Goal: Information Seeking & Learning: Learn about a topic

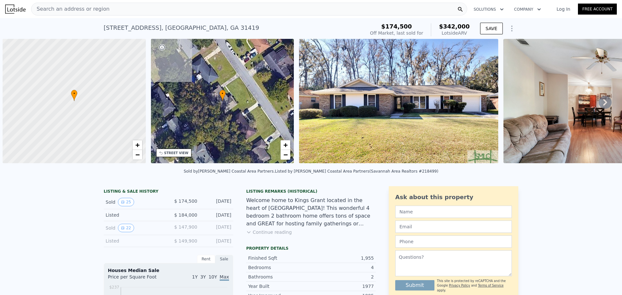
scroll to position [0, 3]
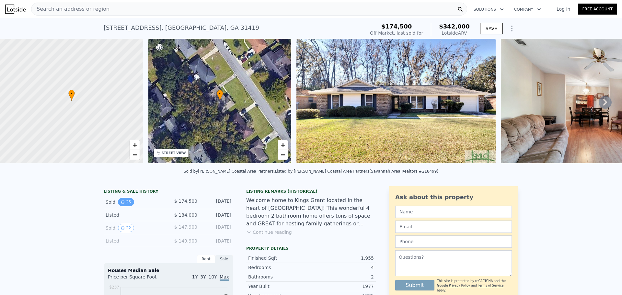
click at [123, 205] on button "25" at bounding box center [126, 202] width 16 height 8
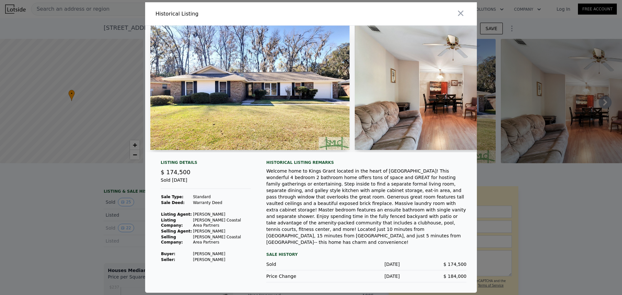
checkbox input "false"
type input "$ 343,000"
type input "$ 136,782"
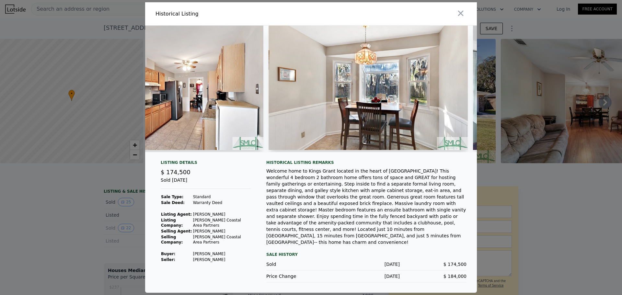
scroll to position [0, 1331]
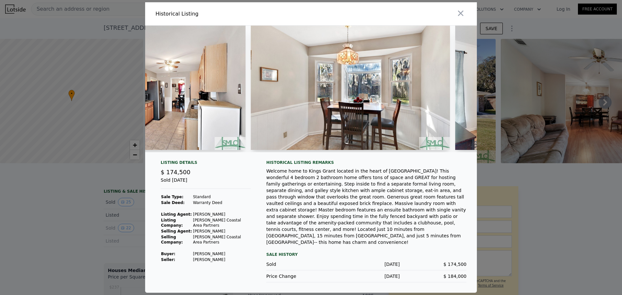
click at [64, 212] on div at bounding box center [311, 147] width 622 height 295
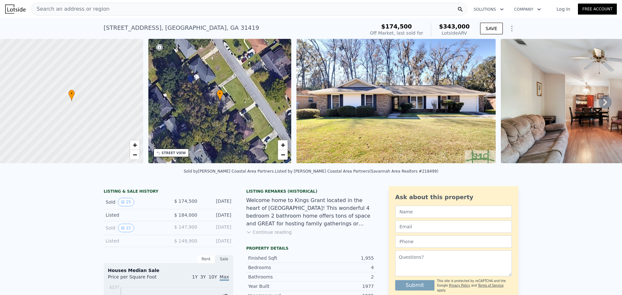
click at [85, 12] on span "Search an address or region" at bounding box center [70, 9] width 78 height 8
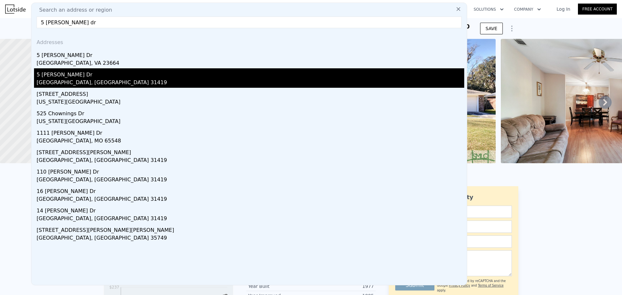
type input "5 chowning dr"
click at [101, 75] on div "5 [PERSON_NAME] Dr" at bounding box center [251, 73] width 428 height 10
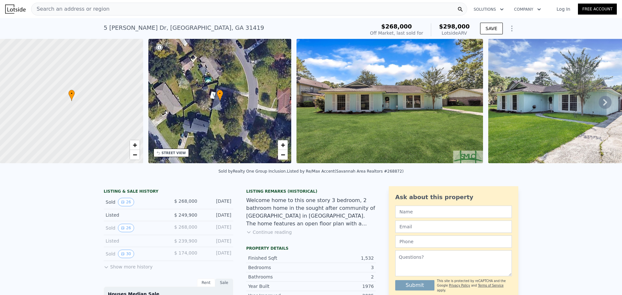
click at [117, 227] on div "Sold 26 $ 268,000 Jul 14, 2022" at bounding box center [169, 228] width 130 height 14
click at [121, 230] on icon "View historical data" at bounding box center [123, 228] width 4 height 4
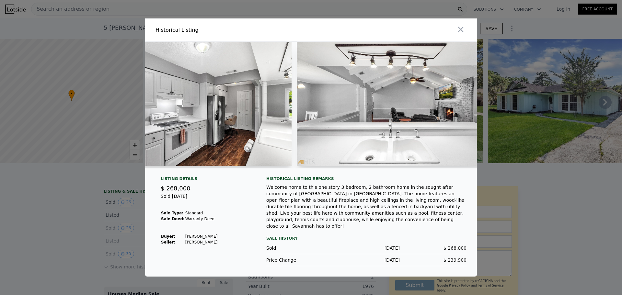
scroll to position [0, 1983]
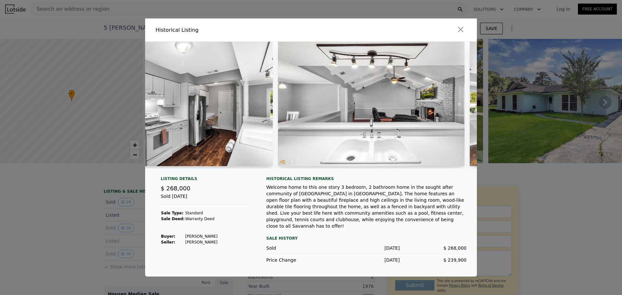
click at [108, 220] on div at bounding box center [311, 147] width 622 height 295
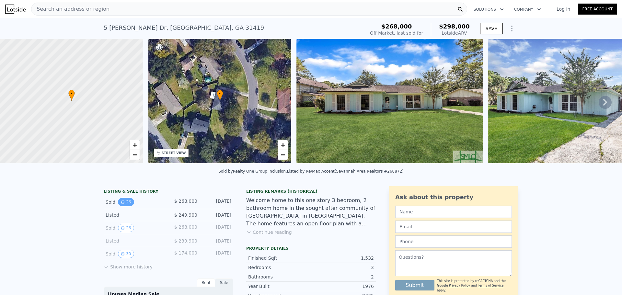
click at [123, 206] on button "26" at bounding box center [126, 202] width 16 height 8
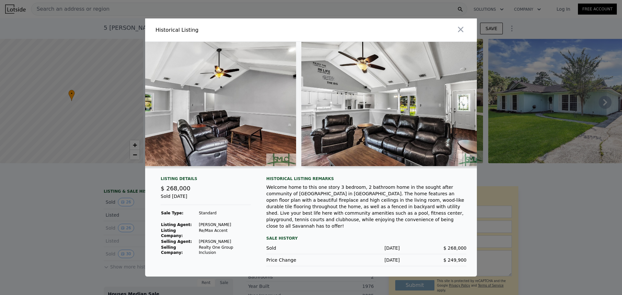
scroll to position [0, 2509]
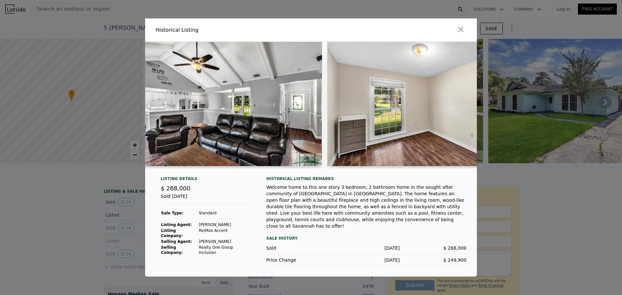
click at [108, 223] on div at bounding box center [311, 147] width 622 height 295
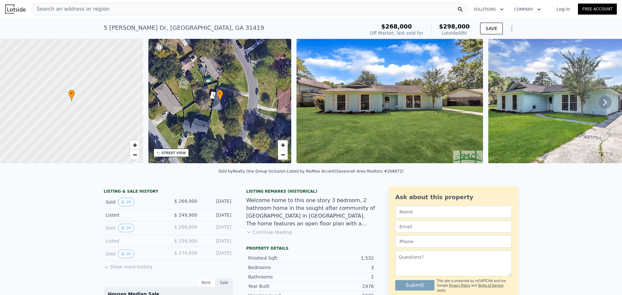
click at [129, 261] on div "Sold 30 $ 174,000 Sep 30, 2019" at bounding box center [169, 254] width 130 height 14
click at [127, 258] on button "30" at bounding box center [126, 254] width 16 height 8
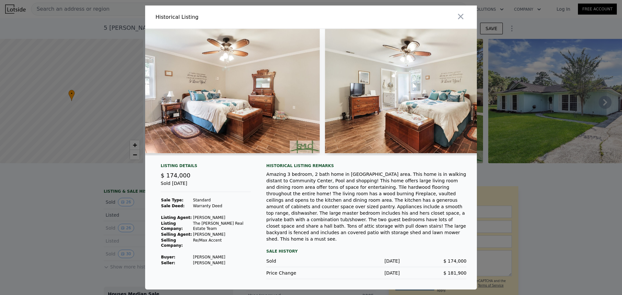
scroll to position [0, 3318]
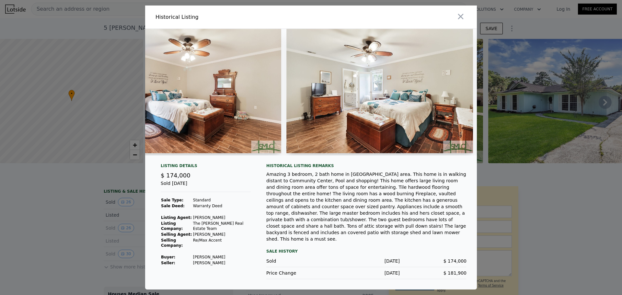
click at [536, 217] on div at bounding box center [311, 147] width 622 height 295
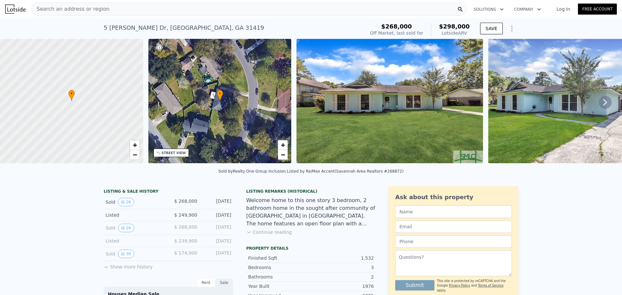
click at [136, 270] on button "Show more history" at bounding box center [128, 265] width 49 height 9
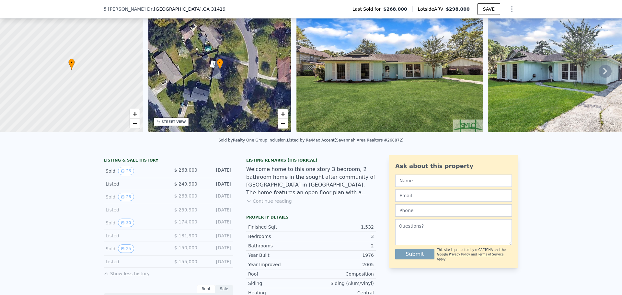
scroll to position [63, 0]
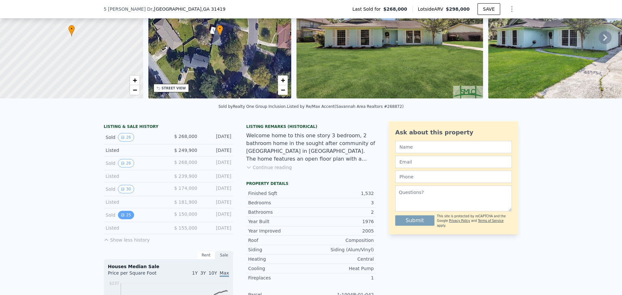
click at [120, 219] on button "25" at bounding box center [126, 215] width 16 height 8
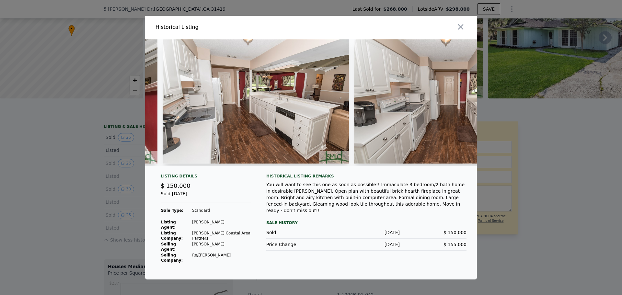
scroll to position [0, 2291]
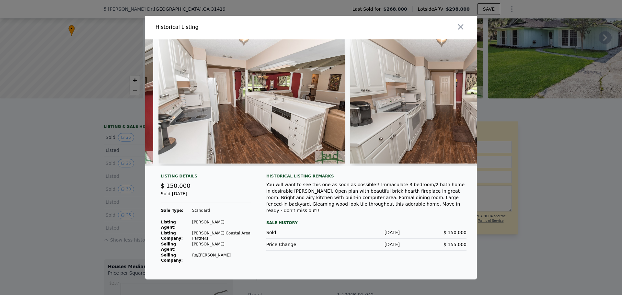
click at [76, 208] on div at bounding box center [311, 147] width 622 height 295
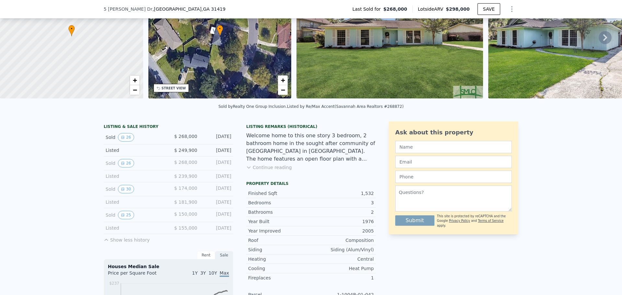
click at [125, 145] on div "Sold 26 $ 268,000 Jul 14, 2022" at bounding box center [169, 138] width 130 height 14
click at [126, 142] on button "26" at bounding box center [126, 137] width 16 height 8
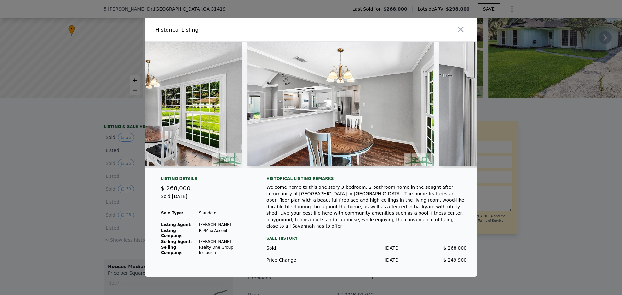
scroll to position [0, 1367]
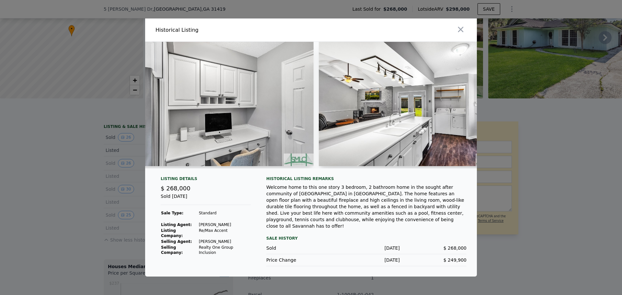
click at [84, 192] on div at bounding box center [311, 147] width 622 height 295
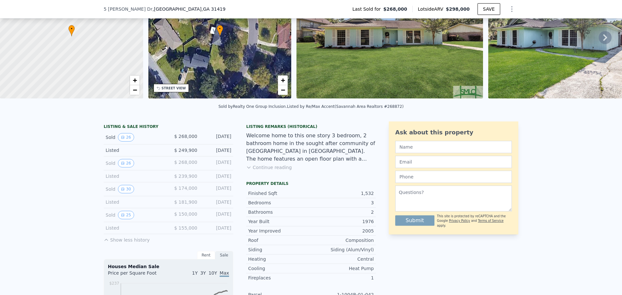
click at [106, 142] on div "Sold 26" at bounding box center [135, 137] width 58 height 8
click at [266, 171] on button "Continue reading" at bounding box center [269, 167] width 46 height 6
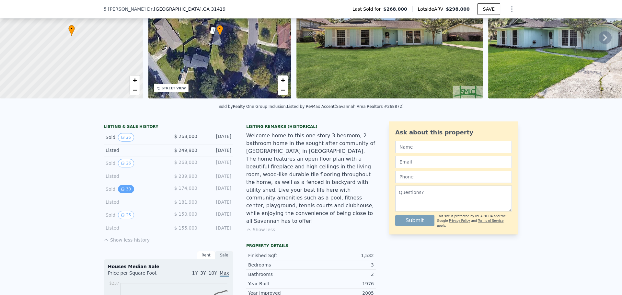
click at [125, 193] on button "30" at bounding box center [126, 189] width 16 height 8
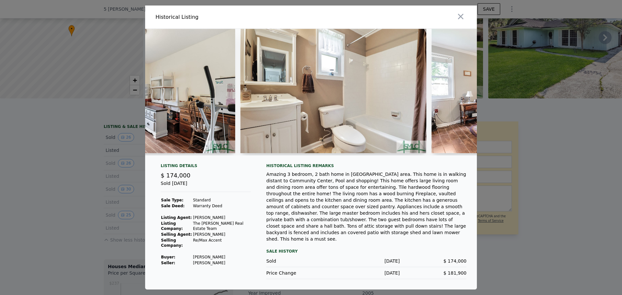
scroll to position [0, 3012]
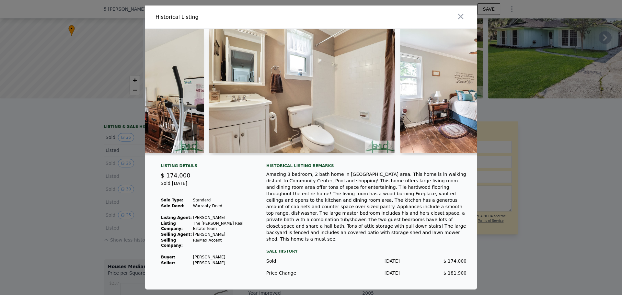
click at [347, 161] on div at bounding box center [311, 95] width 332 height 132
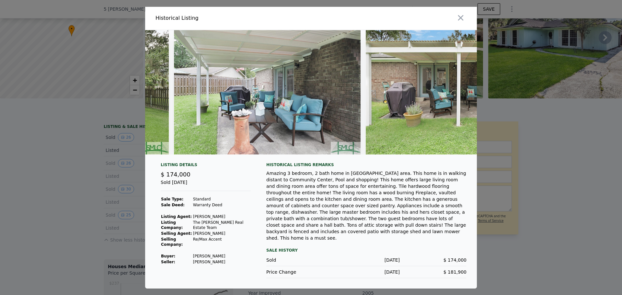
scroll to position [0, 4692]
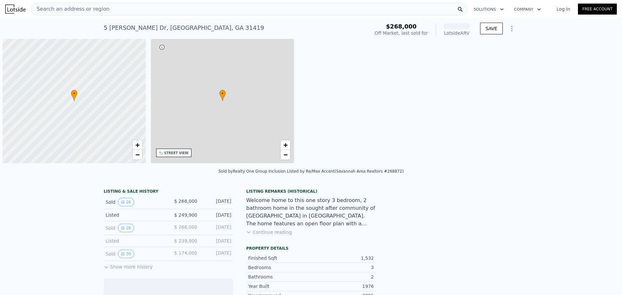
scroll to position [0, 3]
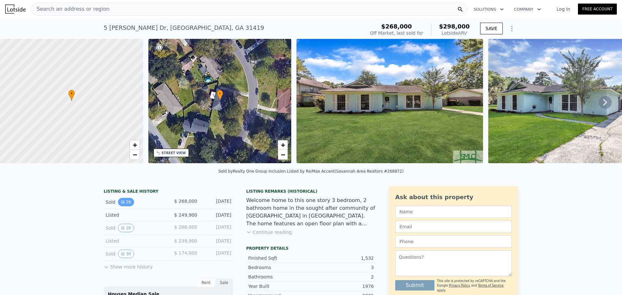
click at [125, 206] on button "26" at bounding box center [126, 202] width 16 height 8
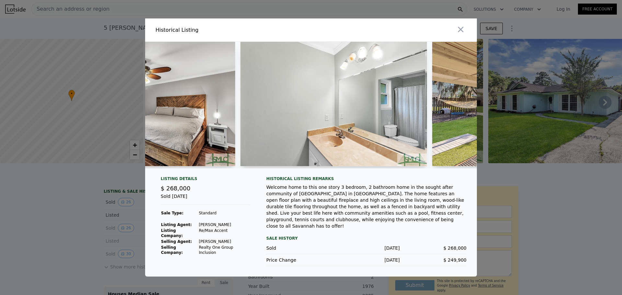
scroll to position [0, 3949]
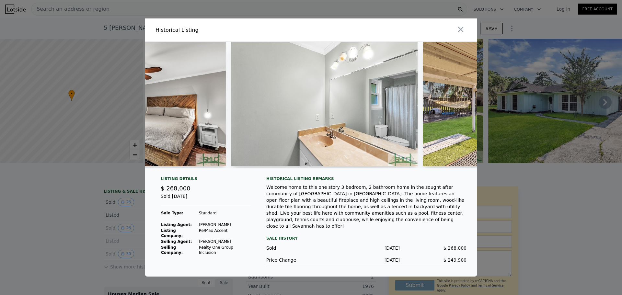
click at [461, 34] on icon "button" at bounding box center [460, 29] width 9 height 9
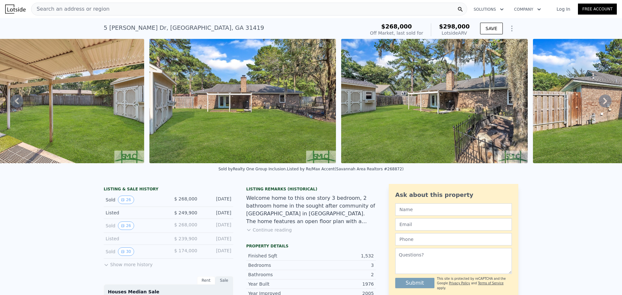
scroll to position [0, 4668]
